Goal: Task Accomplishment & Management: Complete application form

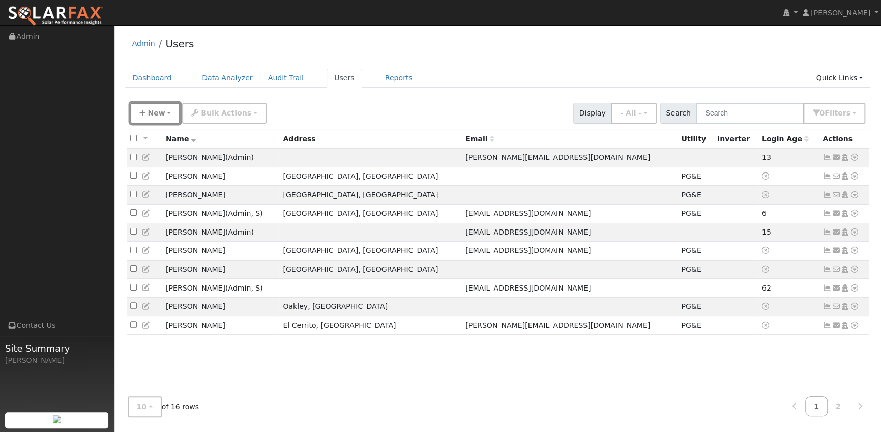
click at [154, 110] on span "New" at bounding box center [155, 113] width 17 height 8
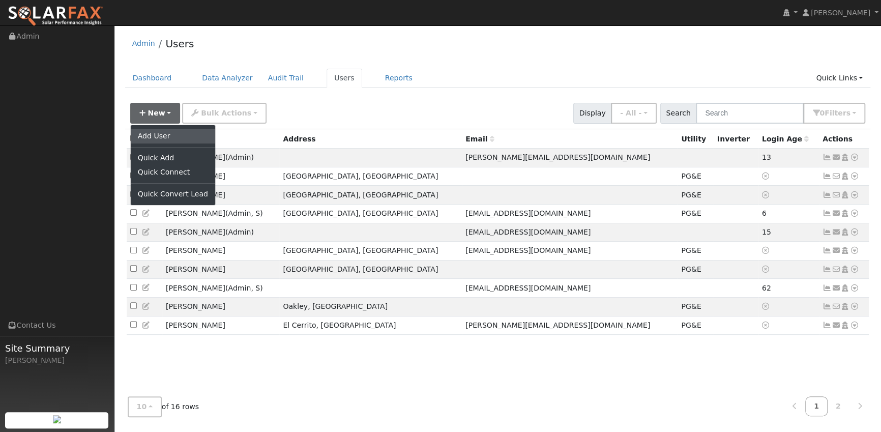
click at [165, 139] on link "Add User" at bounding box center [173, 136] width 84 height 14
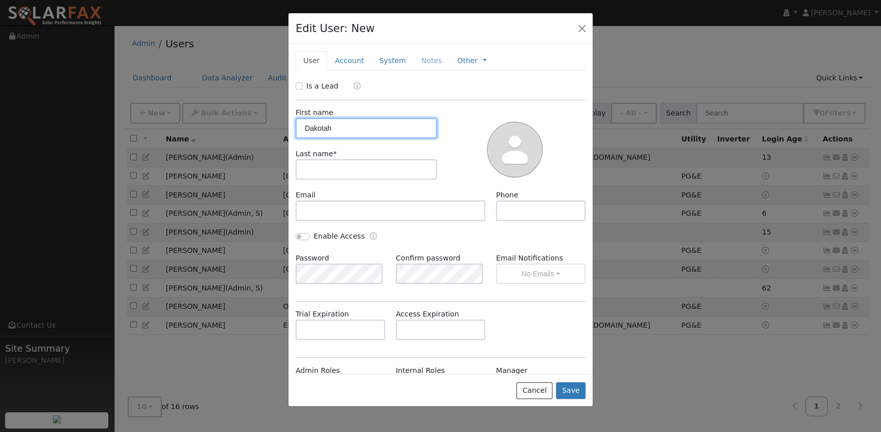
type input "Dakotah"
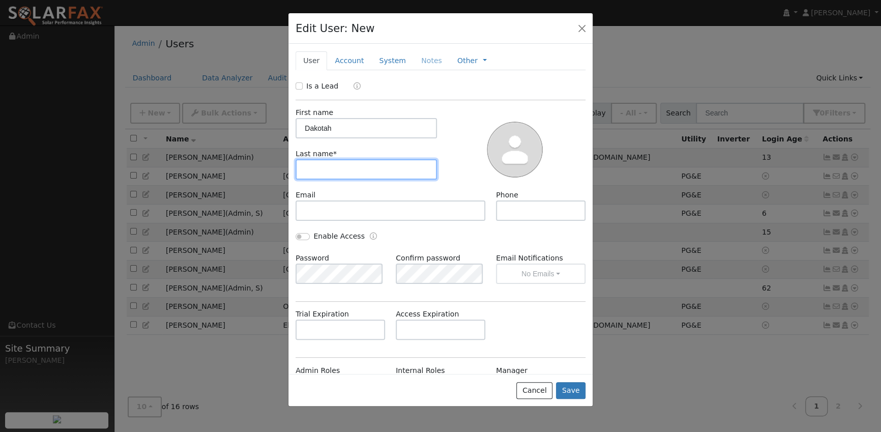
click at [340, 172] on input "text" at bounding box center [365, 169] width 141 height 20
type input "[PERSON_NAME]"
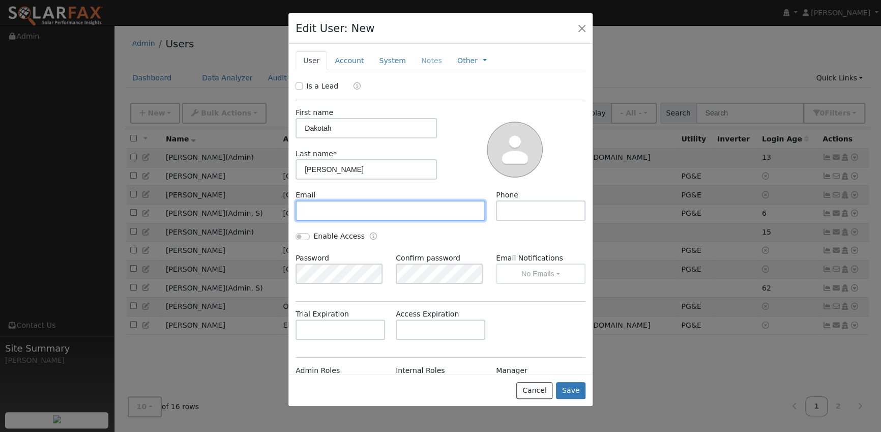
click at [355, 207] on input "text" at bounding box center [390, 210] width 190 height 20
paste input "[EMAIL_ADDRESS][DOMAIN_NAME]"
type input "[EMAIL_ADDRESS][DOMAIN_NAME]"
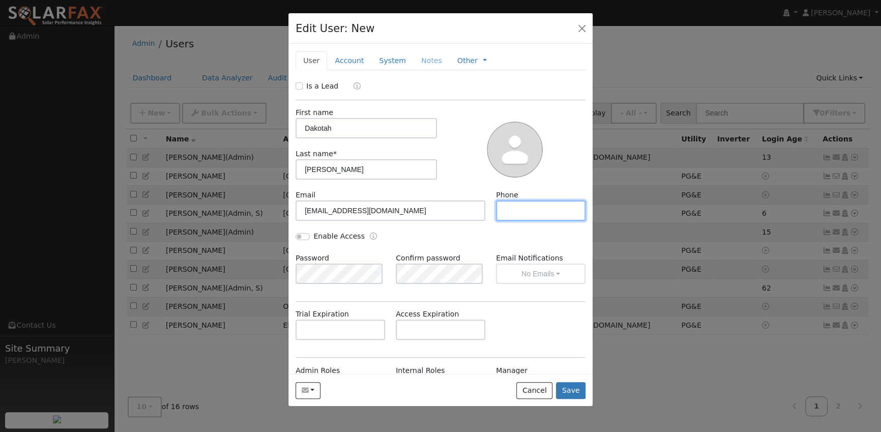
click at [536, 207] on input "text" at bounding box center [540, 210] width 89 height 20
paste input "4159711584"
type input "4159711584"
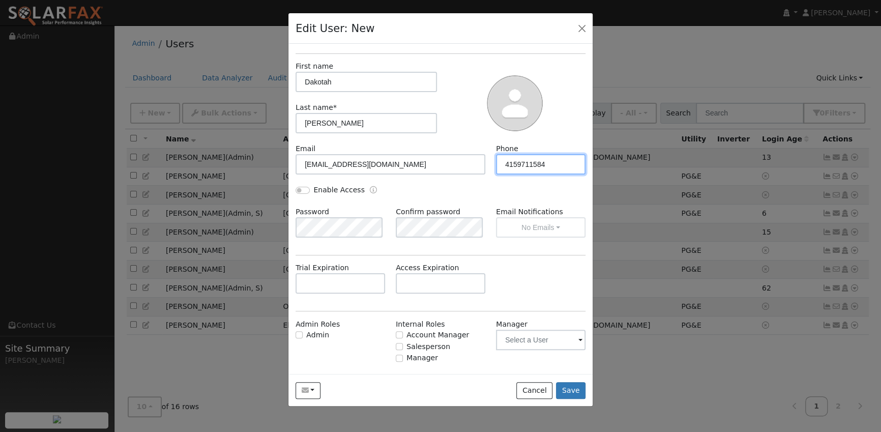
scroll to position [64, 0]
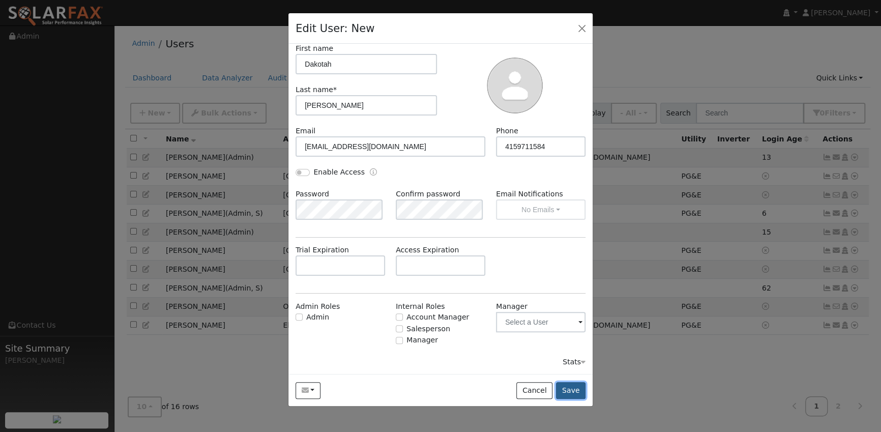
click at [569, 387] on button "Save" at bounding box center [570, 390] width 29 height 17
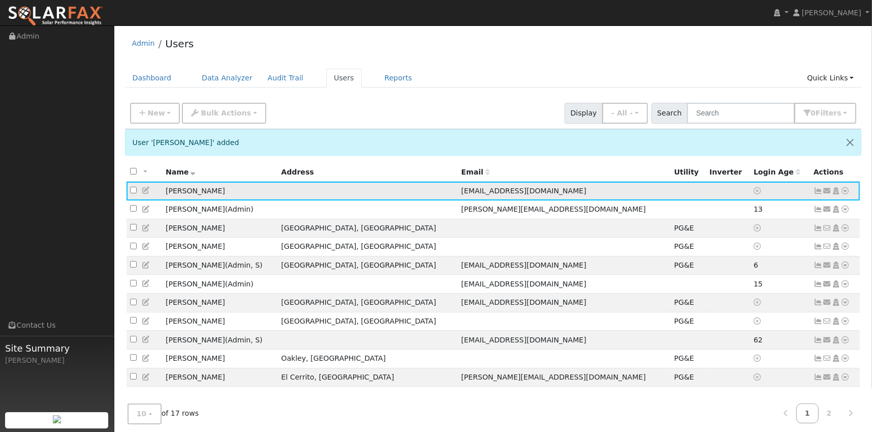
click at [847, 192] on icon at bounding box center [845, 190] width 9 height 7
click at [0, 0] on link "Utility" at bounding box center [0, 0] width 0 height 0
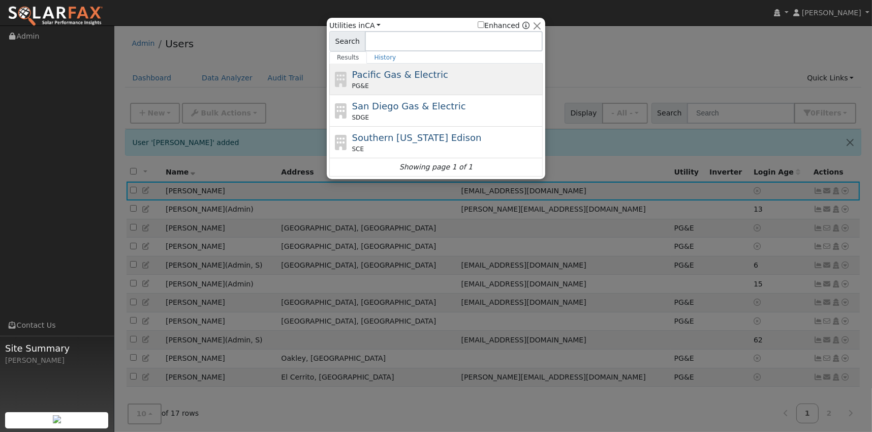
click at [403, 81] on div "PG&E" at bounding box center [446, 85] width 189 height 9
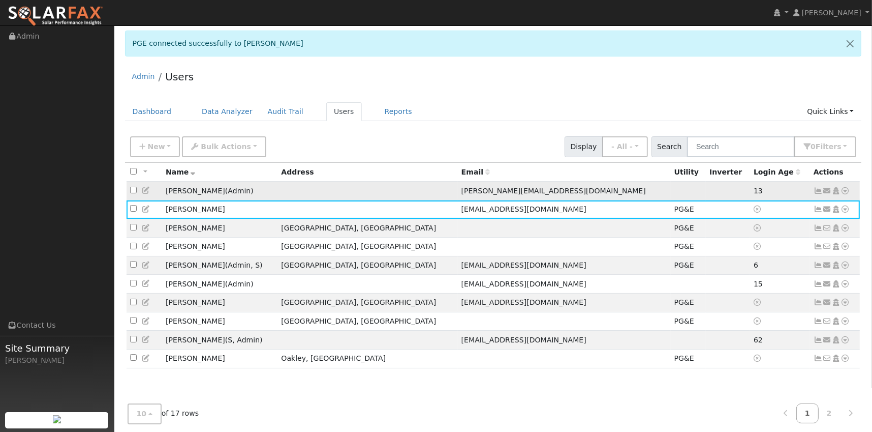
click at [819, 191] on icon at bounding box center [818, 190] width 9 height 7
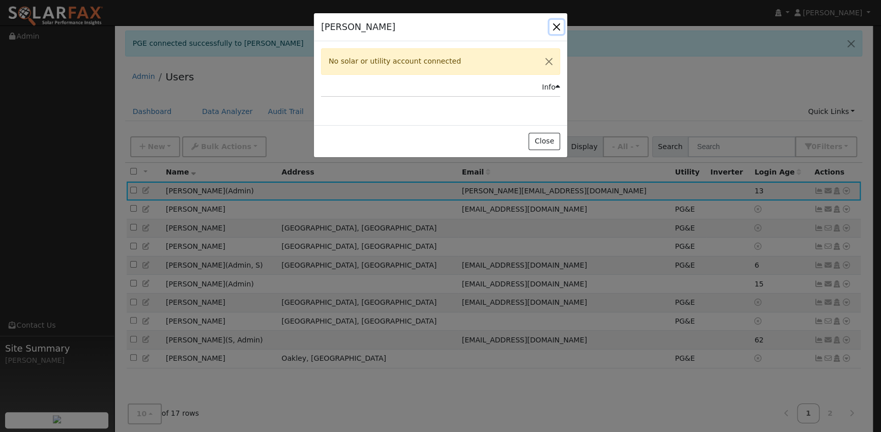
click at [556, 24] on button "button" at bounding box center [556, 27] width 14 height 14
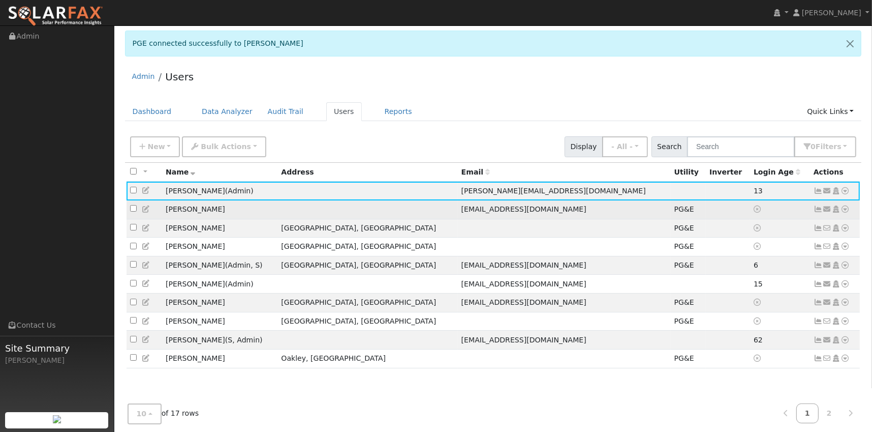
click at [819, 211] on icon at bounding box center [818, 208] width 9 height 7
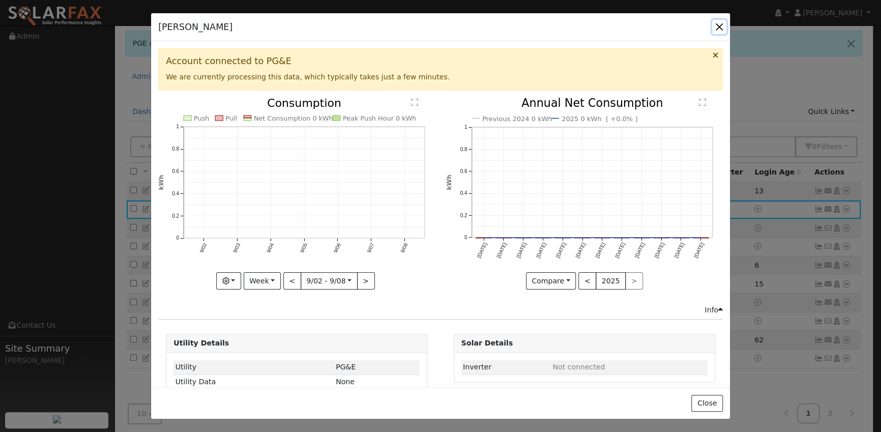
click at [720, 26] on button "button" at bounding box center [719, 27] width 14 height 14
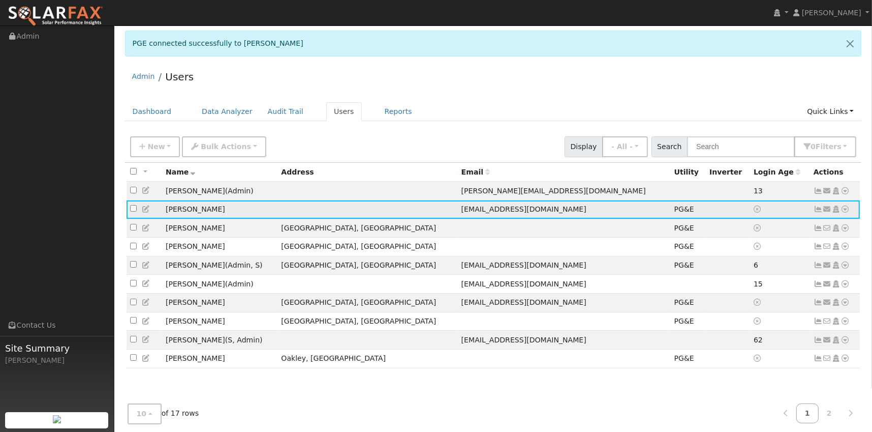
click at [818, 210] on icon at bounding box center [818, 208] width 9 height 7
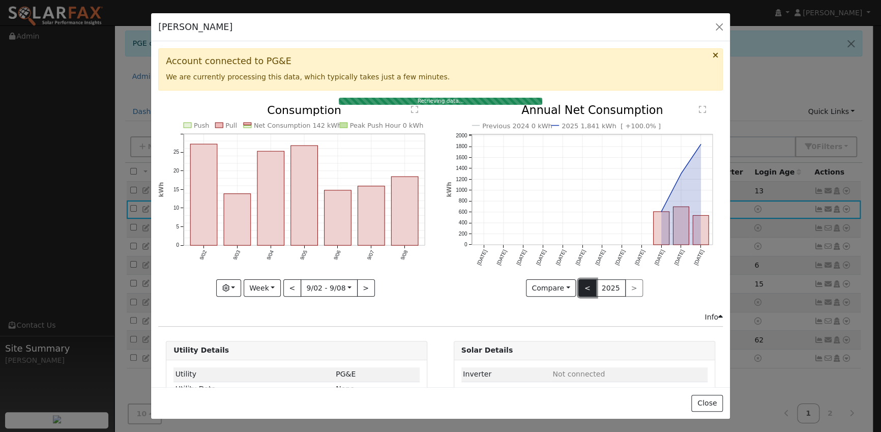
click at [580, 283] on button "<" at bounding box center [587, 287] width 18 height 17
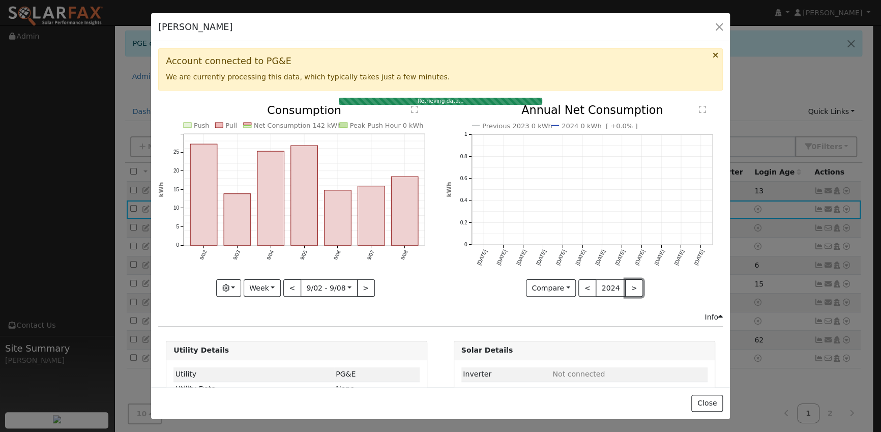
click at [625, 284] on button ">" at bounding box center [634, 287] width 18 height 17
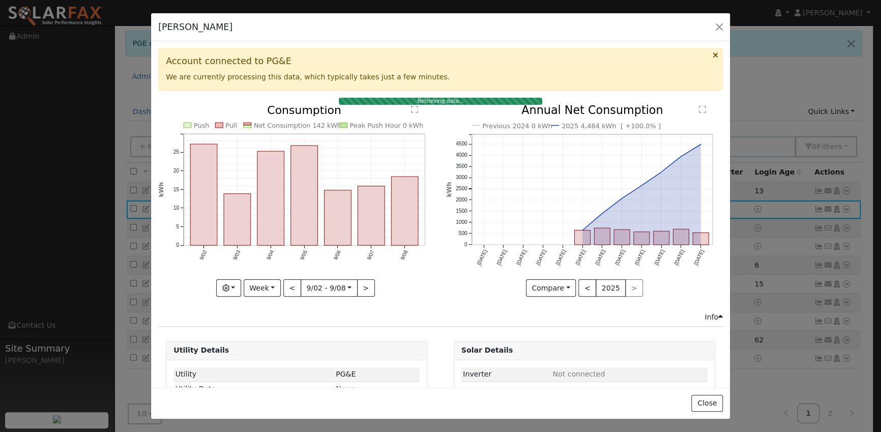
click at [622, 284] on div "Previous 2024 0 kWh 2025 4,484 kWh [ +100.0% ] Sep '24 Oct '24 Nov '24 Dec '24 …" at bounding box center [584, 201] width 277 height 192
